Goal: Task Accomplishment & Management: Use online tool/utility

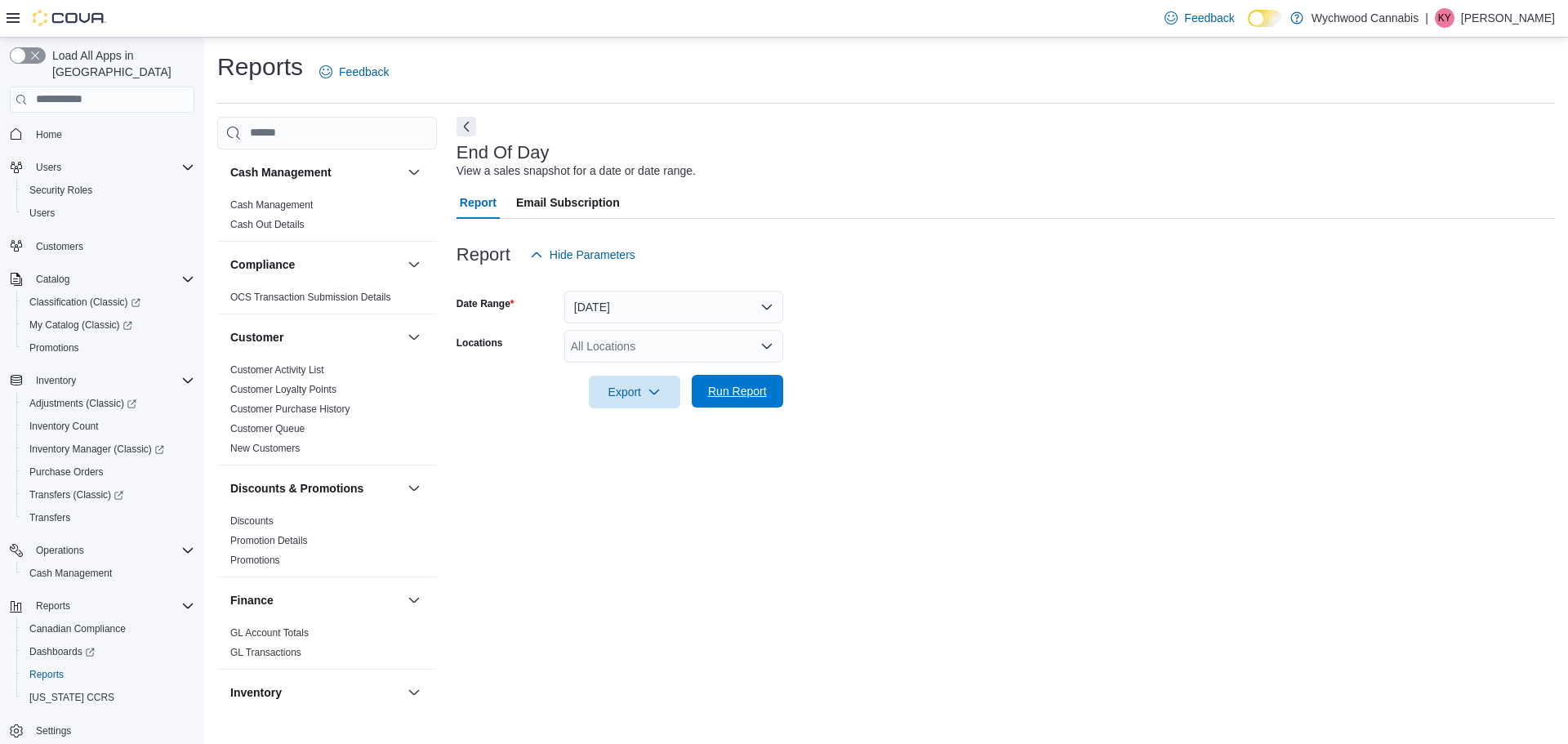
click at [770, 392] on span "Run Report" at bounding box center [737, 391] width 72 height 32
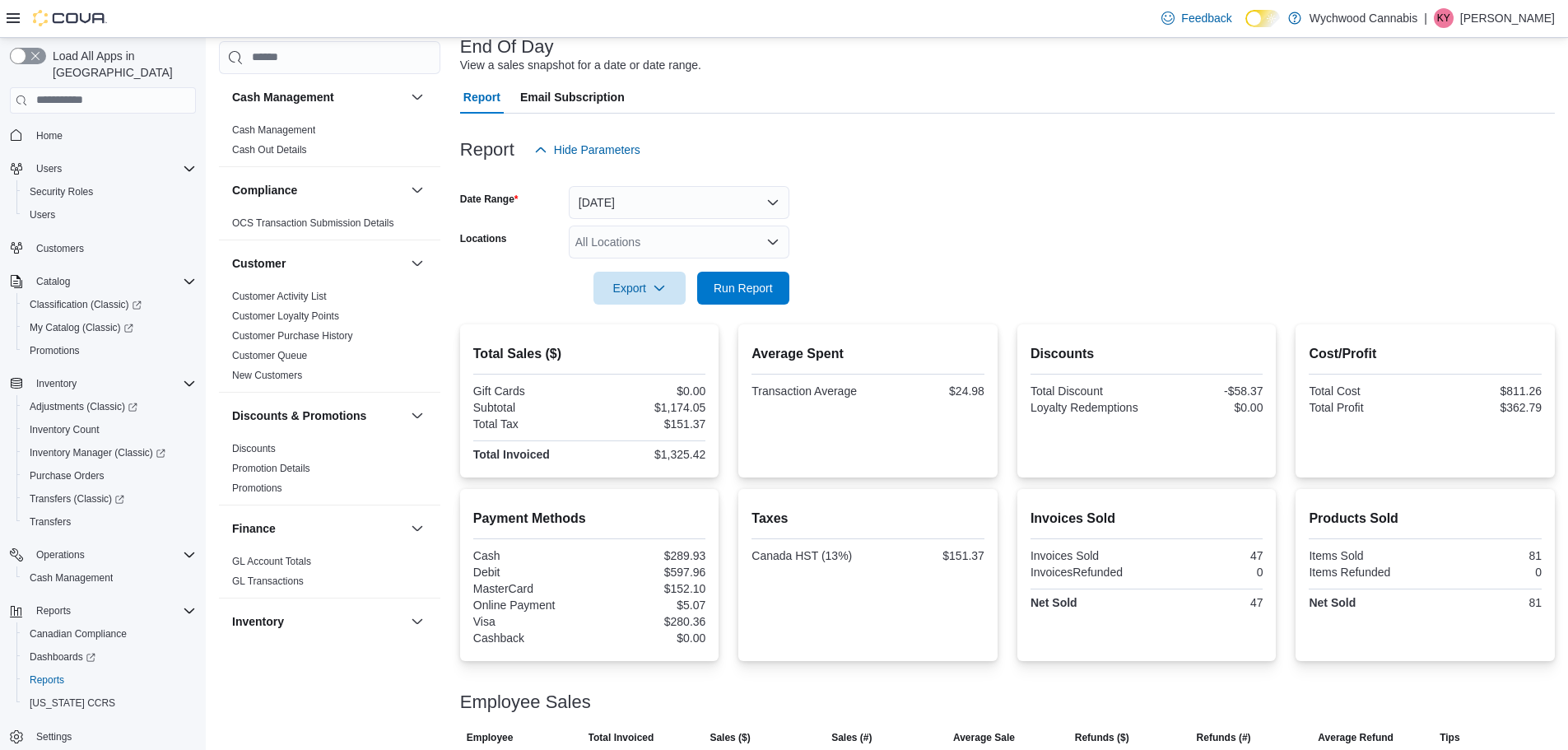
scroll to position [189, 0]
